Goal: Information Seeking & Learning: Understand process/instructions

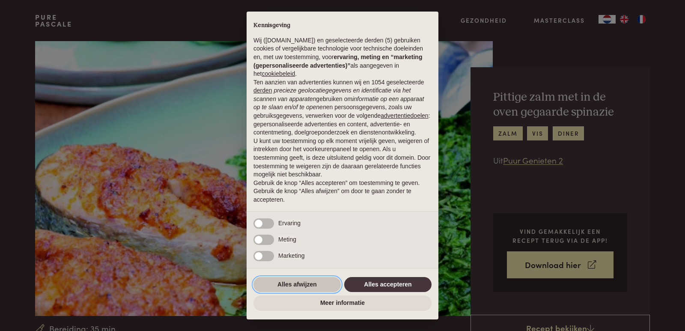
click at [303, 287] on button "Alles afwijzen" at bounding box center [297, 284] width 87 height 15
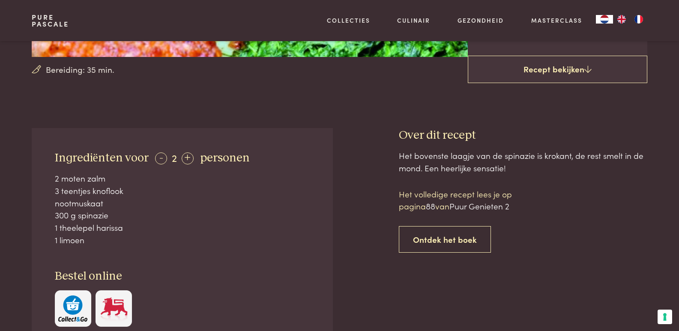
scroll to position [255, 0]
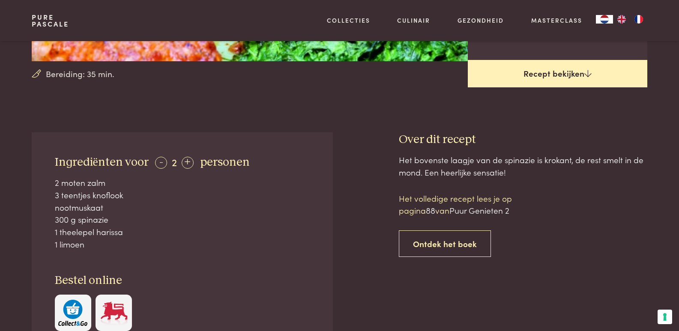
click at [587, 76] on icon at bounding box center [587, 73] width 7 height 8
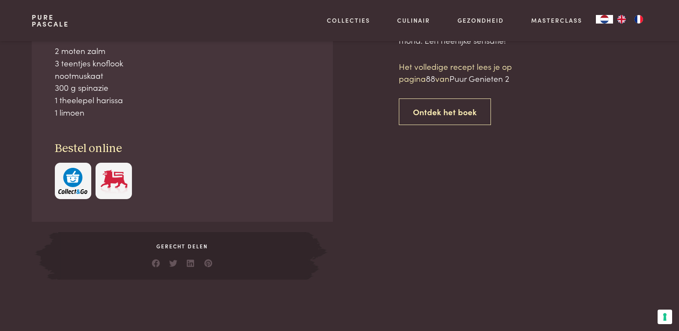
scroll to position [387, 0]
drag, startPoint x: 587, startPoint y: 76, endPoint x: 544, endPoint y: 13, distance: 75.8
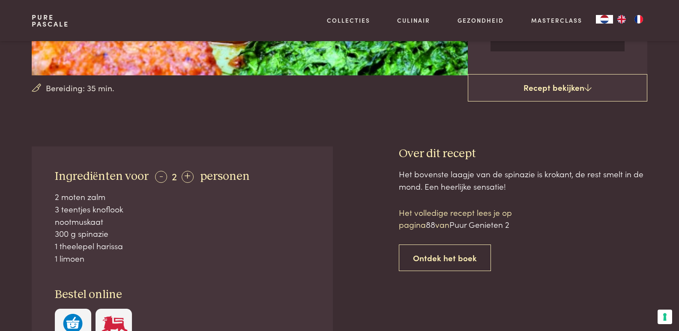
scroll to position [227, 0]
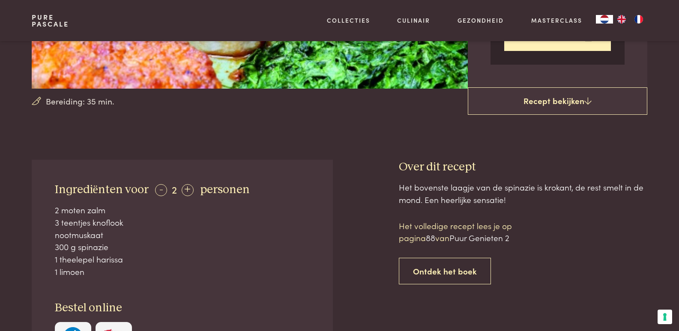
click at [668, 15] on header "Pure Pascale Collecties Kitchenware Tableware Bathroom Interior Inspiratie Alle…" at bounding box center [339, 20] width 679 height 41
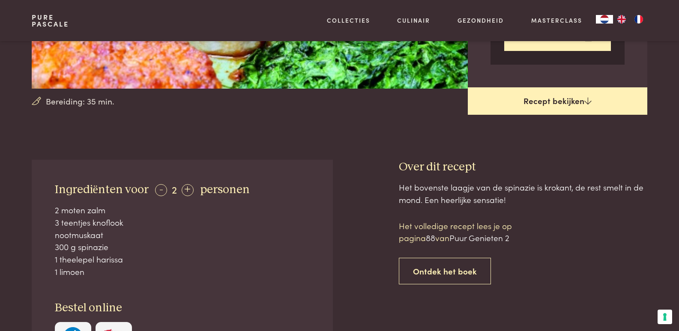
click at [578, 104] on link "Recept bekijken" at bounding box center [558, 100] width 180 height 27
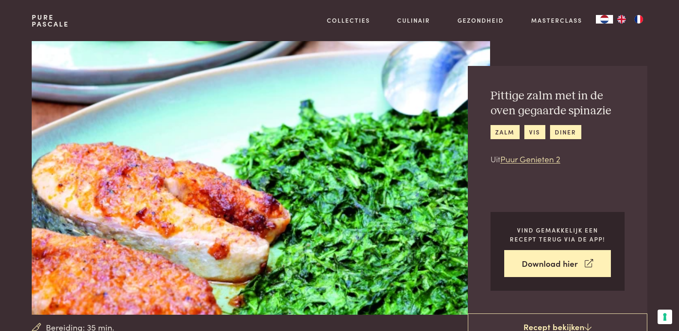
scroll to position [0, 0]
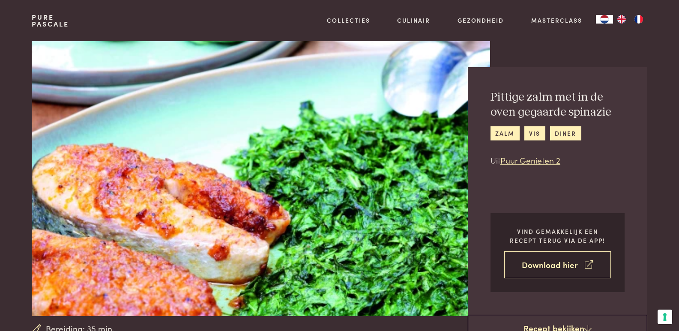
click at [564, 267] on link "Download hier" at bounding box center [557, 264] width 107 height 27
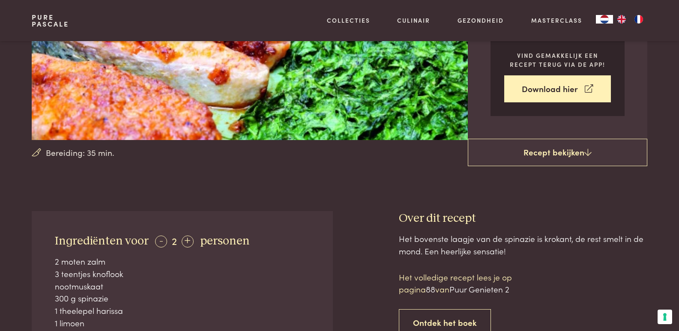
scroll to position [199, 0]
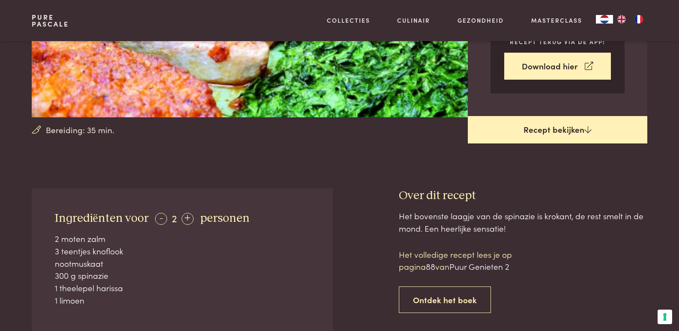
click at [575, 128] on link "Recept bekijken" at bounding box center [558, 129] width 180 height 27
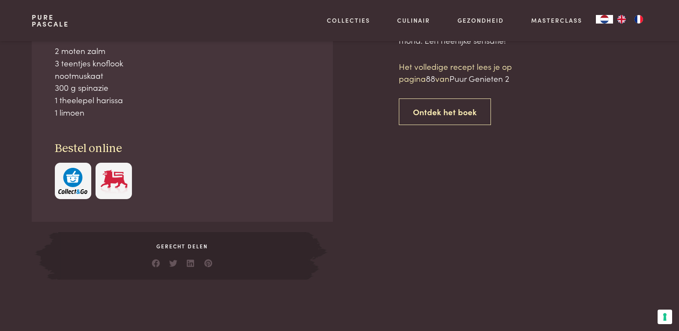
scroll to position [387, 0]
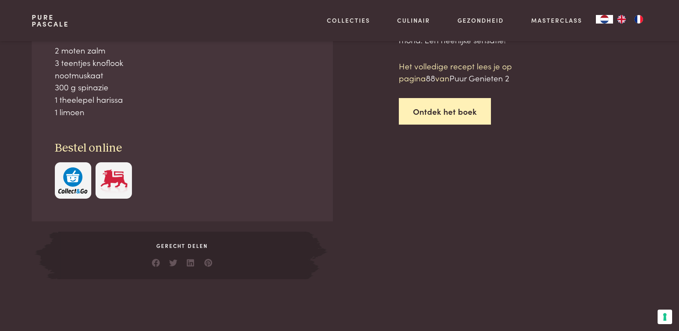
click at [453, 108] on link "Ontdek het boek" at bounding box center [445, 111] width 92 height 27
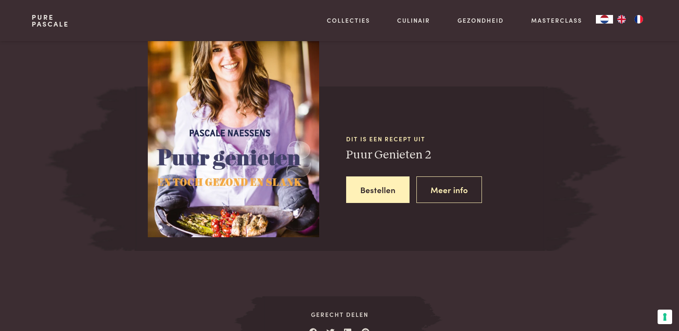
scroll to position [757, 0]
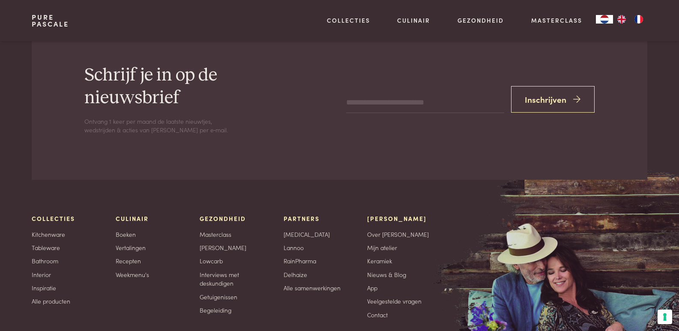
scroll to position [1506, 0]
